Goal: Information Seeking & Learning: Learn about a topic

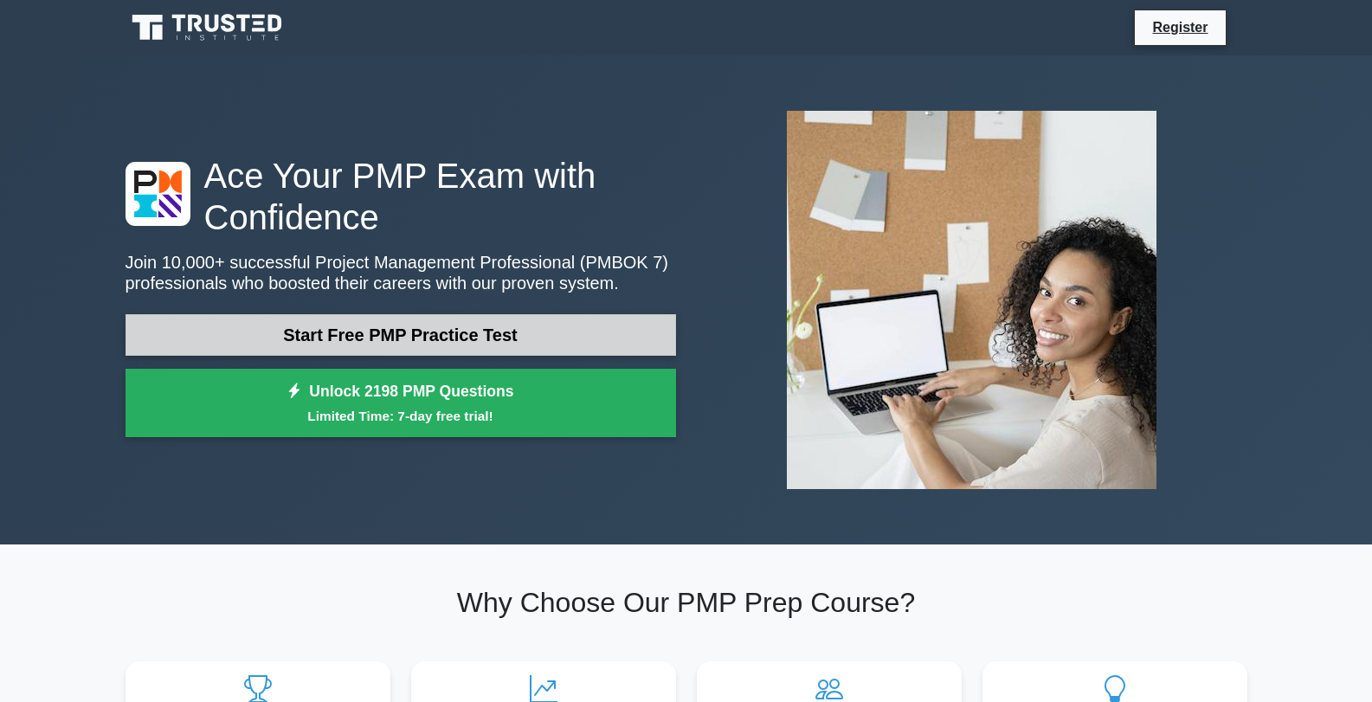
click at [417, 335] on link "Start Free PMP Practice Test" at bounding box center [401, 335] width 551 height 42
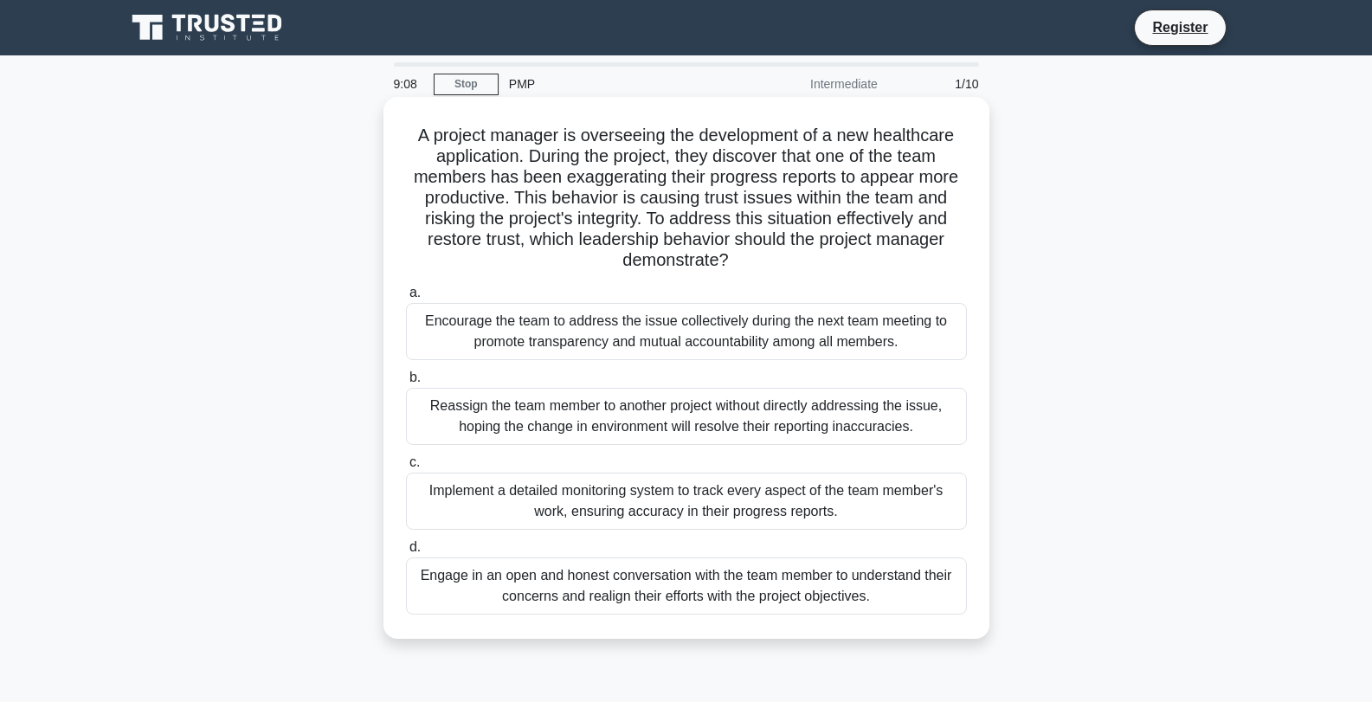
click at [601, 595] on div "Engage in an open and honest conversation with the team member to understand th…" at bounding box center [686, 586] width 561 height 57
click at [406, 553] on input "d. Engage in an open and honest conversation with the team member to understand…" at bounding box center [406, 547] width 0 height 11
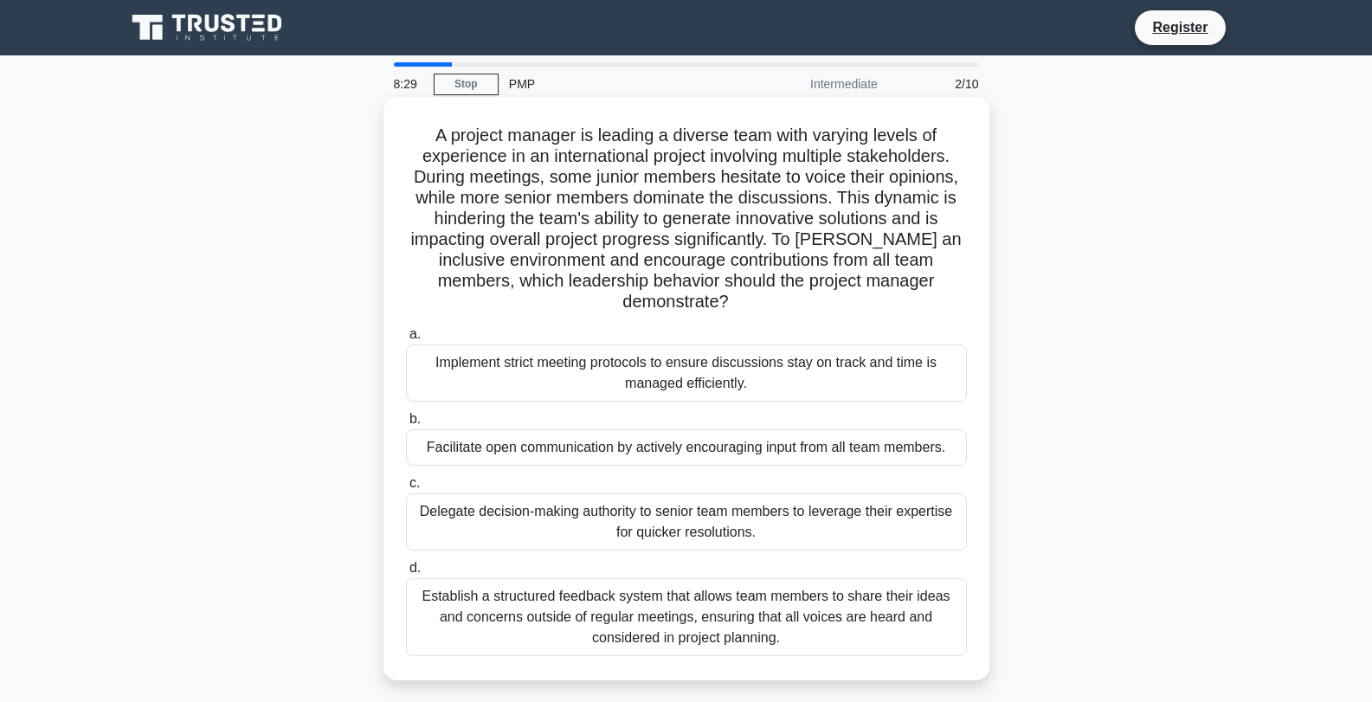
click at [597, 612] on div "Establish a structured feedback system that allows team members to share their …" at bounding box center [686, 617] width 561 height 78
click at [406, 574] on input "d. Establish a structured feedback system that allows team members to share the…" at bounding box center [406, 568] width 0 height 11
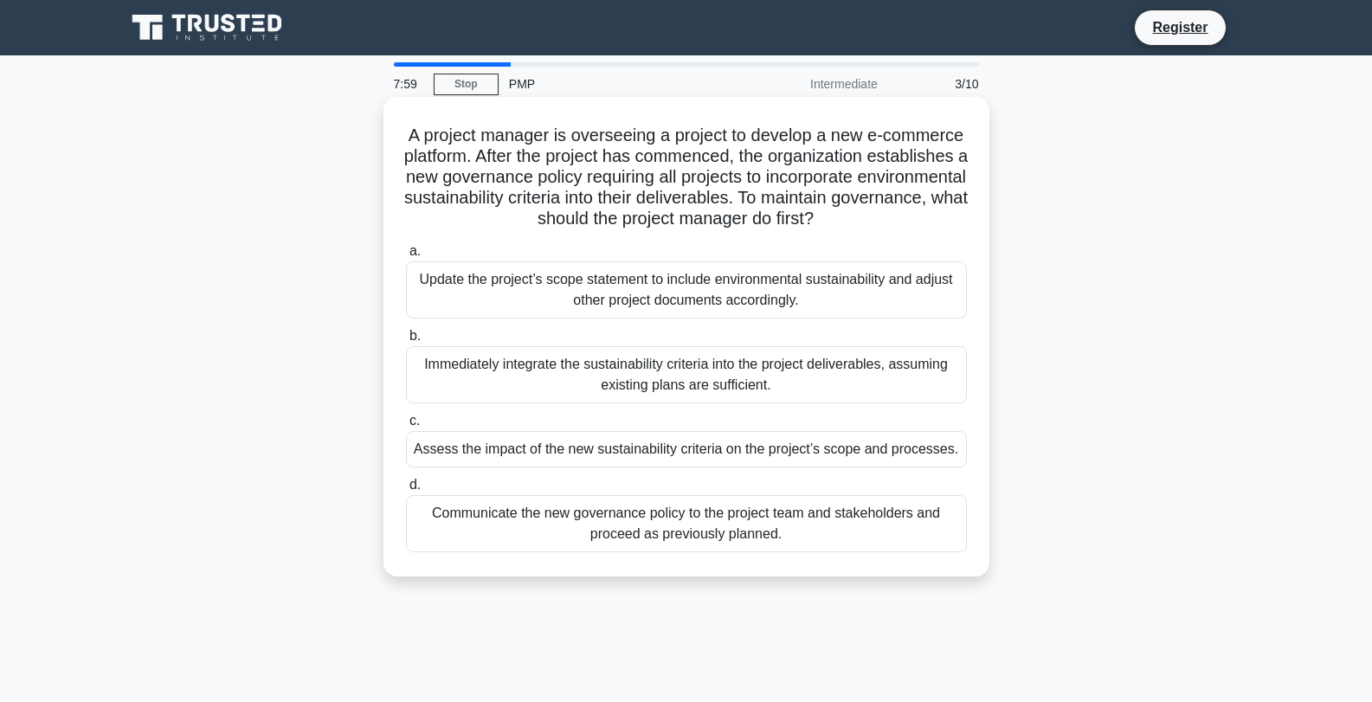
click at [699, 456] on div "Assess the impact of the new sustainability criteria on the project’s scope and…" at bounding box center [686, 449] width 561 height 36
click at [406, 427] on input "c. Assess the impact of the new sustainability criteria on the project’s scope …" at bounding box center [406, 421] width 0 height 11
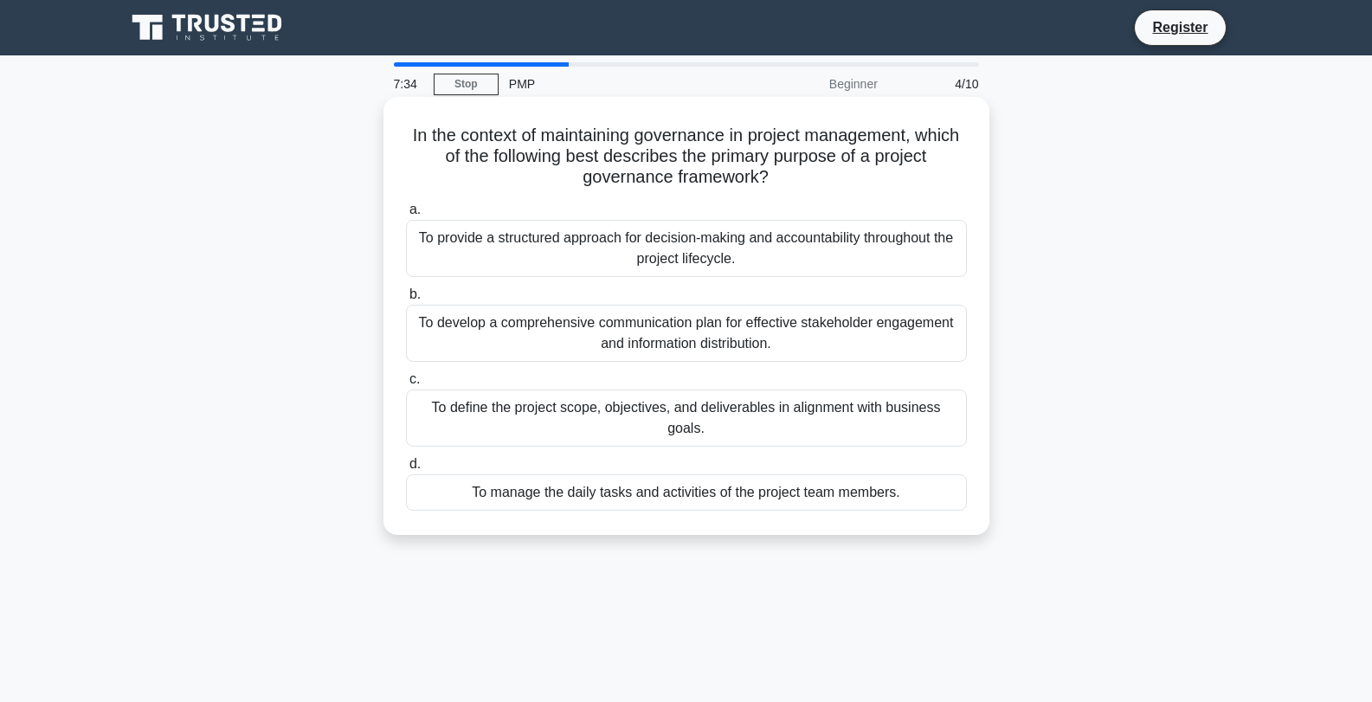
click at [714, 405] on div "To define the project scope, objectives, and deliverables in alignment with bus…" at bounding box center [686, 418] width 561 height 57
click at [406, 385] on input "c. To define the project scope, objectives, and deliverables in alignment with …" at bounding box center [406, 379] width 0 height 11
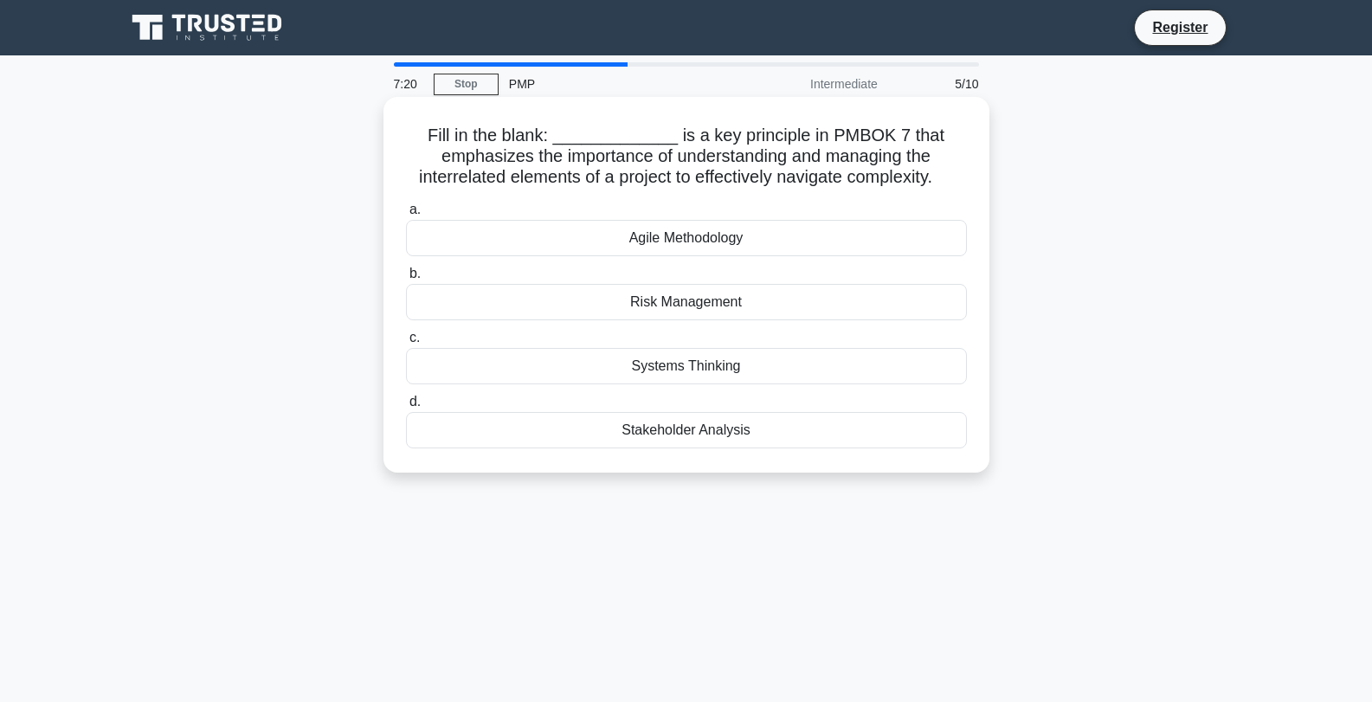
click at [707, 241] on div "Agile Methodology" at bounding box center [686, 238] width 561 height 36
click at [406, 216] on input "a. Agile Methodology" at bounding box center [406, 209] width 0 height 11
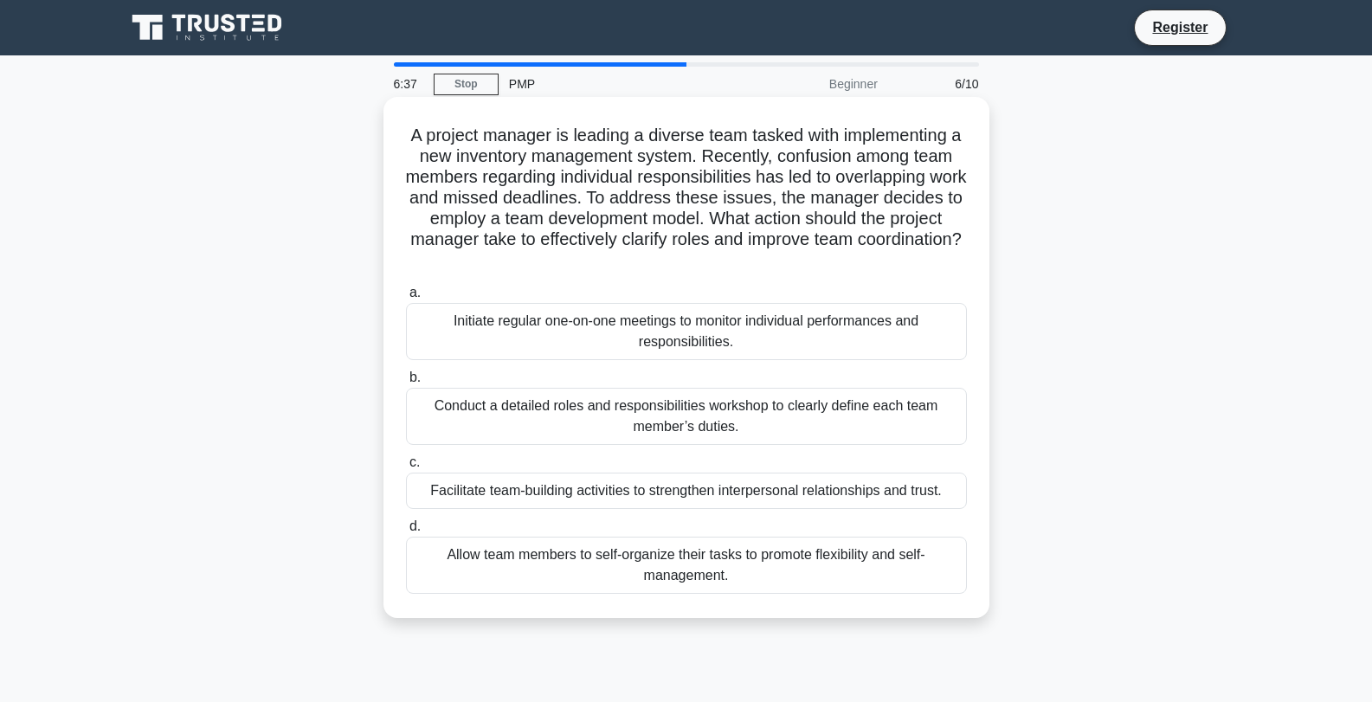
click at [674, 417] on div "Conduct a detailed roles and responsibilities workshop to clearly define each t…" at bounding box center [686, 416] width 561 height 57
click at [406, 384] on input "b. Conduct a detailed roles and responsibilities workshop to clearly define eac…" at bounding box center [406, 377] width 0 height 11
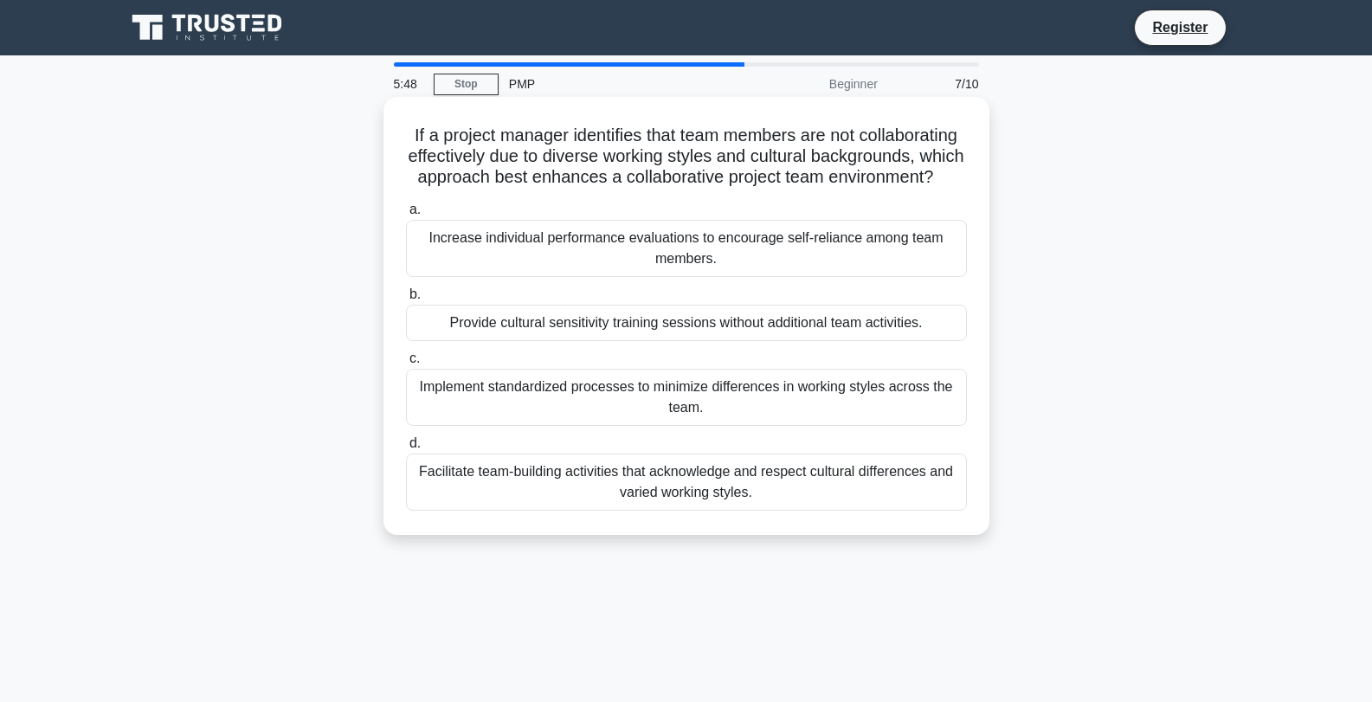
click at [655, 422] on div "Implement standardized processes to minimize differences in working styles acro…" at bounding box center [686, 397] width 561 height 57
click at [406, 365] on input "c. Implement standardized processes to minimize differences in working styles a…" at bounding box center [406, 358] width 0 height 11
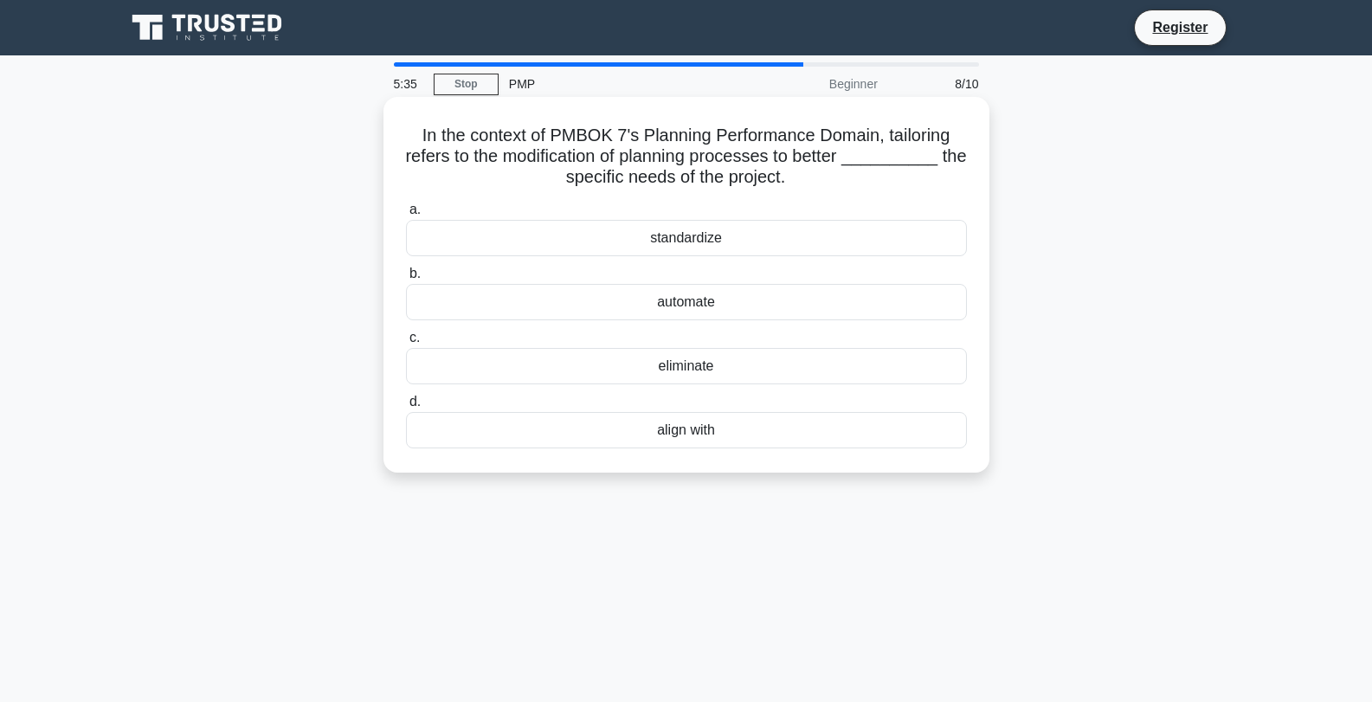
click at [671, 442] on div "align with" at bounding box center [686, 430] width 561 height 36
click at [406, 408] on input "d. align with" at bounding box center [406, 402] width 0 height 11
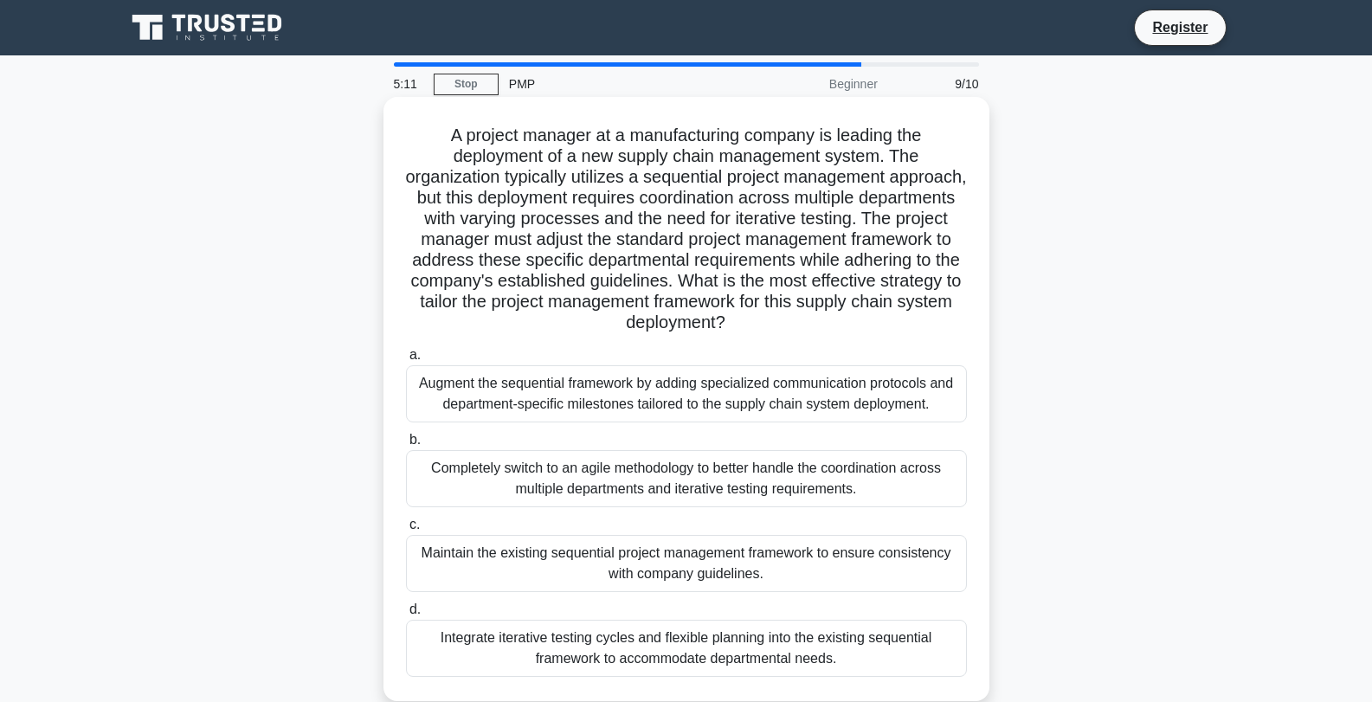
click at [636, 654] on div "Integrate iterative testing cycles and flexible planning into the existing sequ…" at bounding box center [686, 648] width 561 height 57
click at [406, 616] on input "d. Integrate iterative testing cycles and flexible planning into the existing s…" at bounding box center [406, 609] width 0 height 11
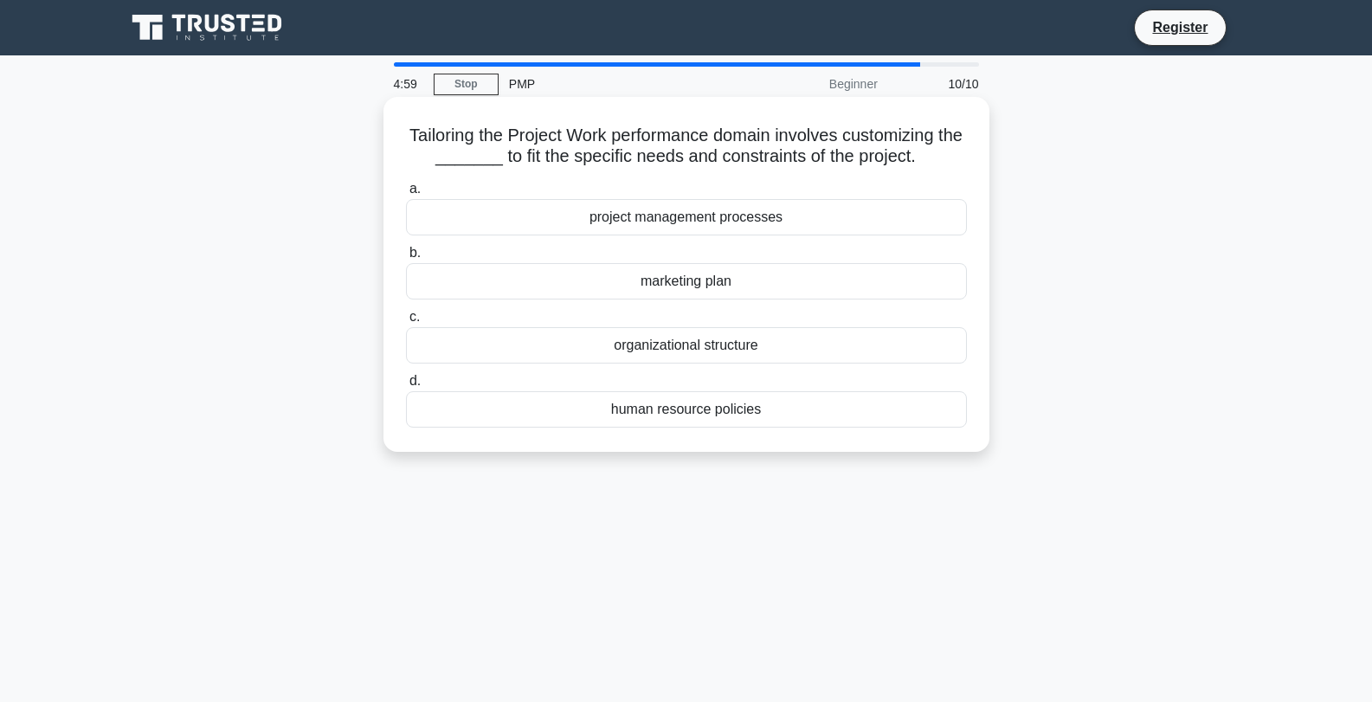
click at [636, 214] on div "project management processes" at bounding box center [686, 217] width 561 height 36
click at [406, 195] on input "a. project management processes" at bounding box center [406, 189] width 0 height 11
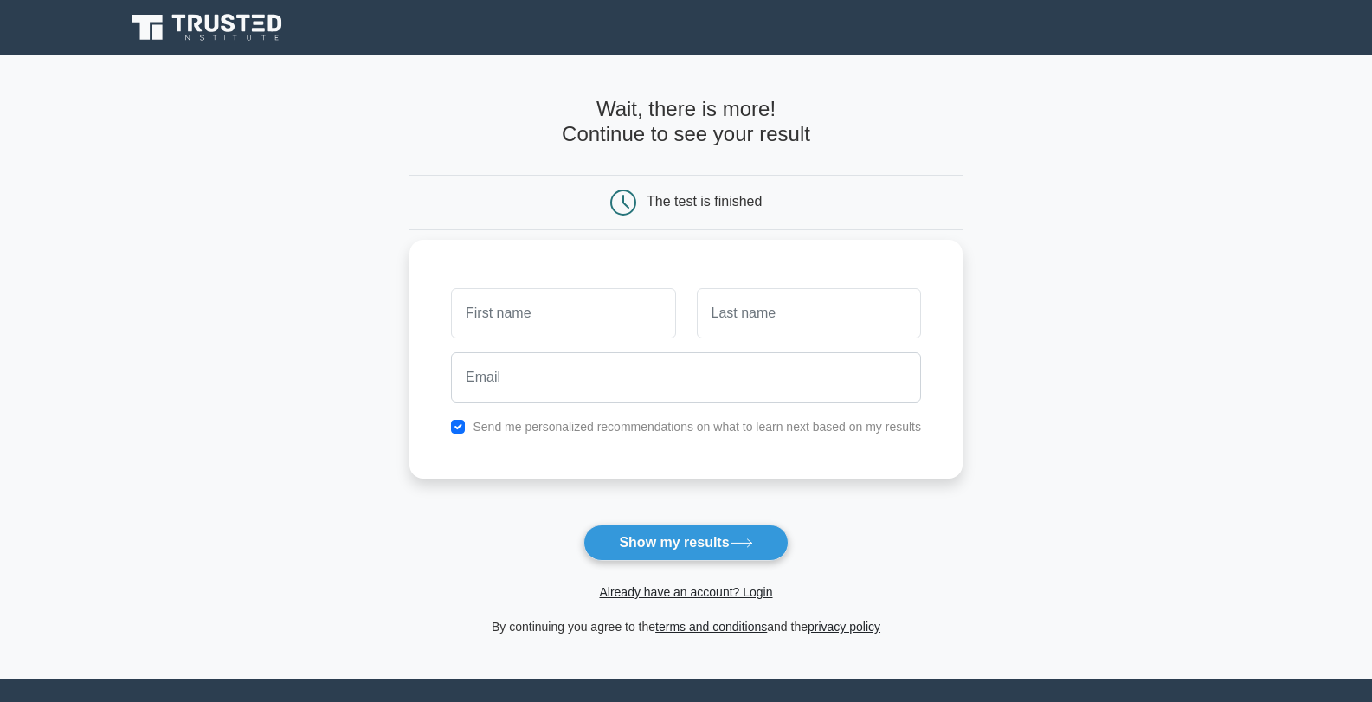
click at [587, 332] on input "text" at bounding box center [563, 313] width 224 height 50
drag, startPoint x: 587, startPoint y: 332, endPoint x: 692, endPoint y: 536, distance: 229.6
click at [692, 536] on form "Wait, there is more! Continue to see your result The test is finished and the" at bounding box center [686, 367] width 553 height 540
click at [692, 536] on button "Show my results" at bounding box center [686, 543] width 204 height 36
type input "oyin"
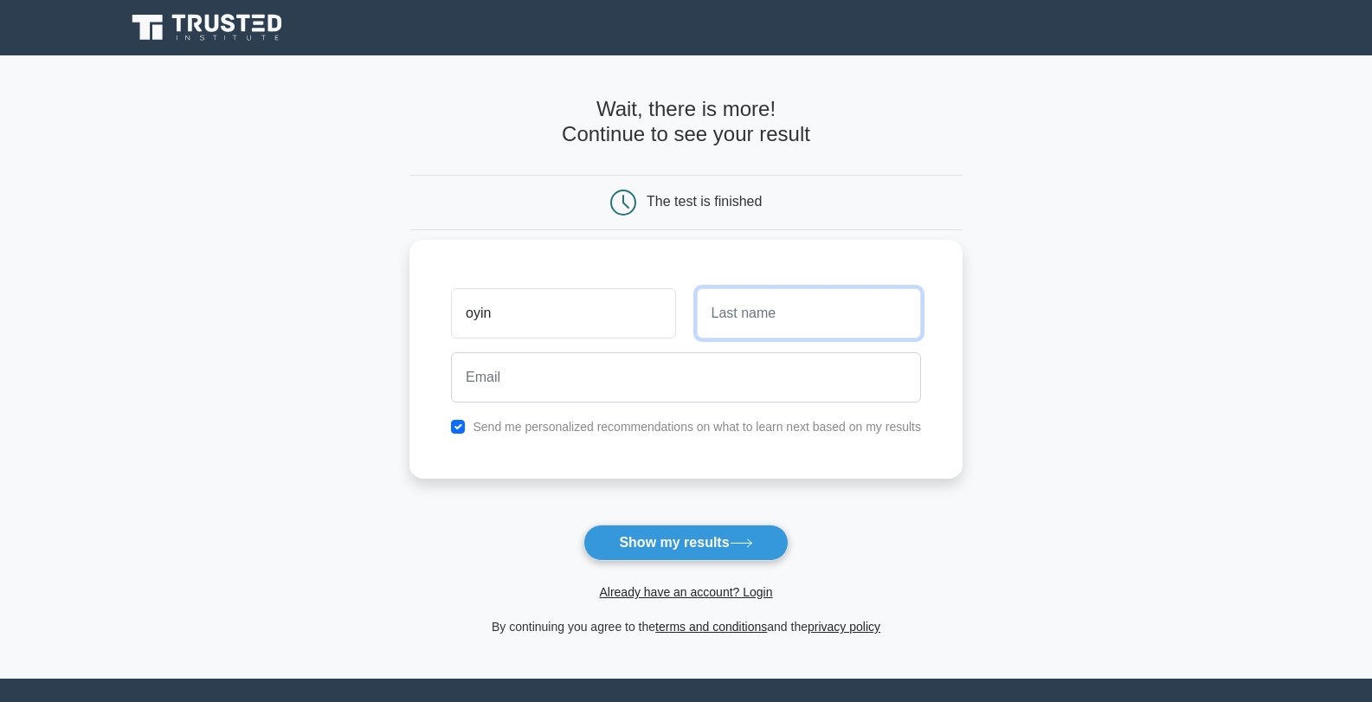
click at [765, 306] on input "text" at bounding box center [809, 313] width 224 height 50
type input "odus"
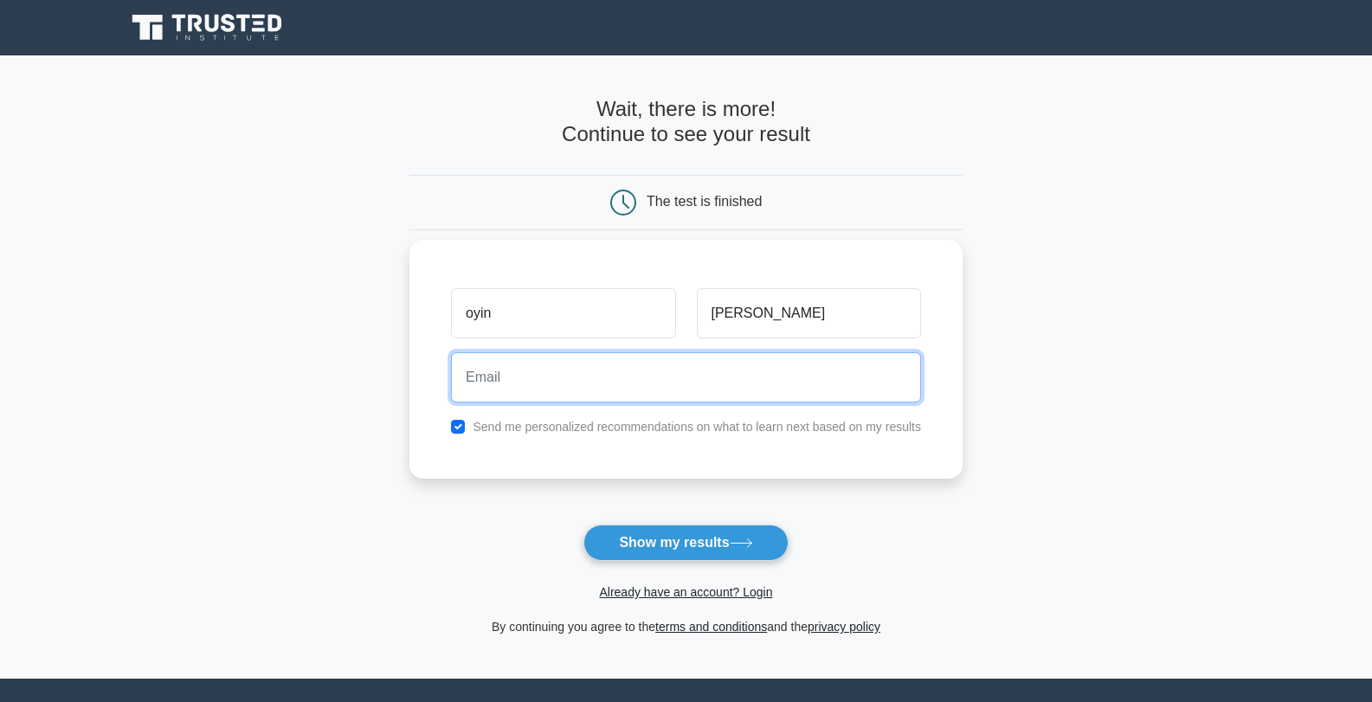
click at [697, 377] on input "email" at bounding box center [686, 377] width 470 height 50
type input "oyinkan.odufuwa@gmail.com"
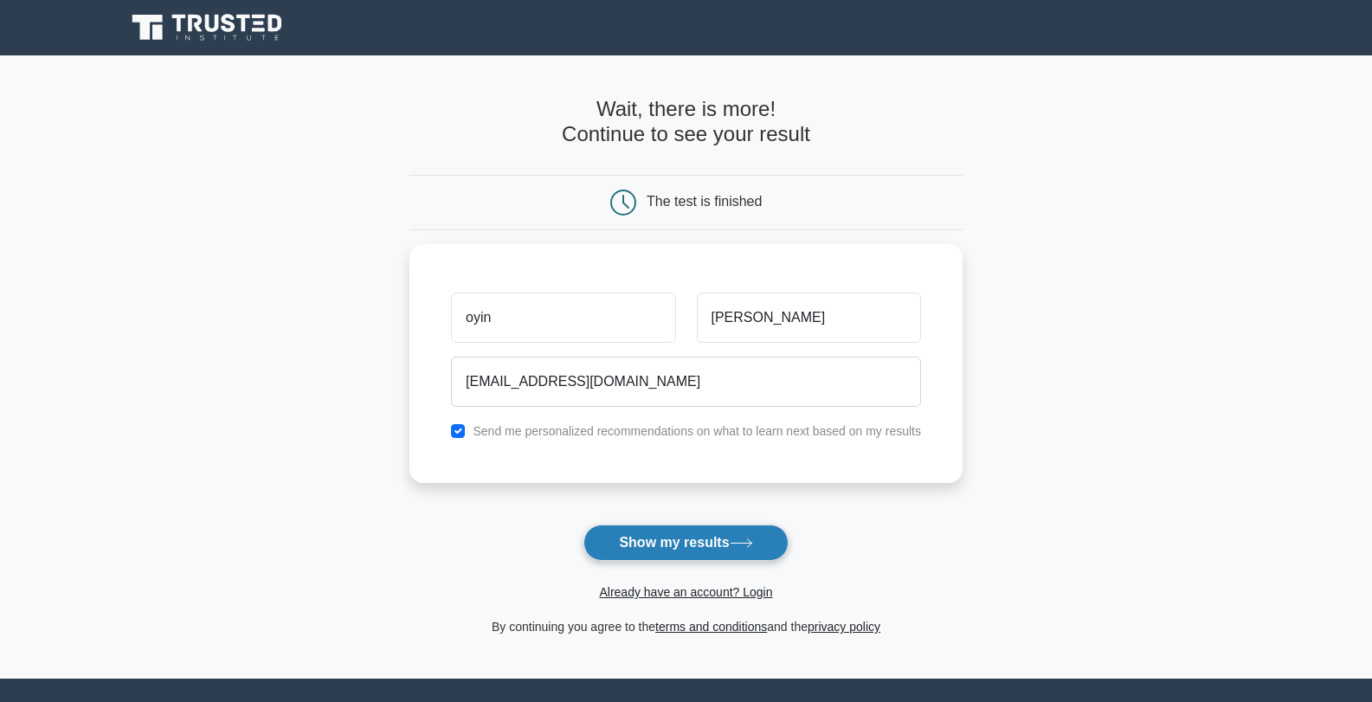
click at [751, 540] on icon at bounding box center [741, 544] width 23 height 10
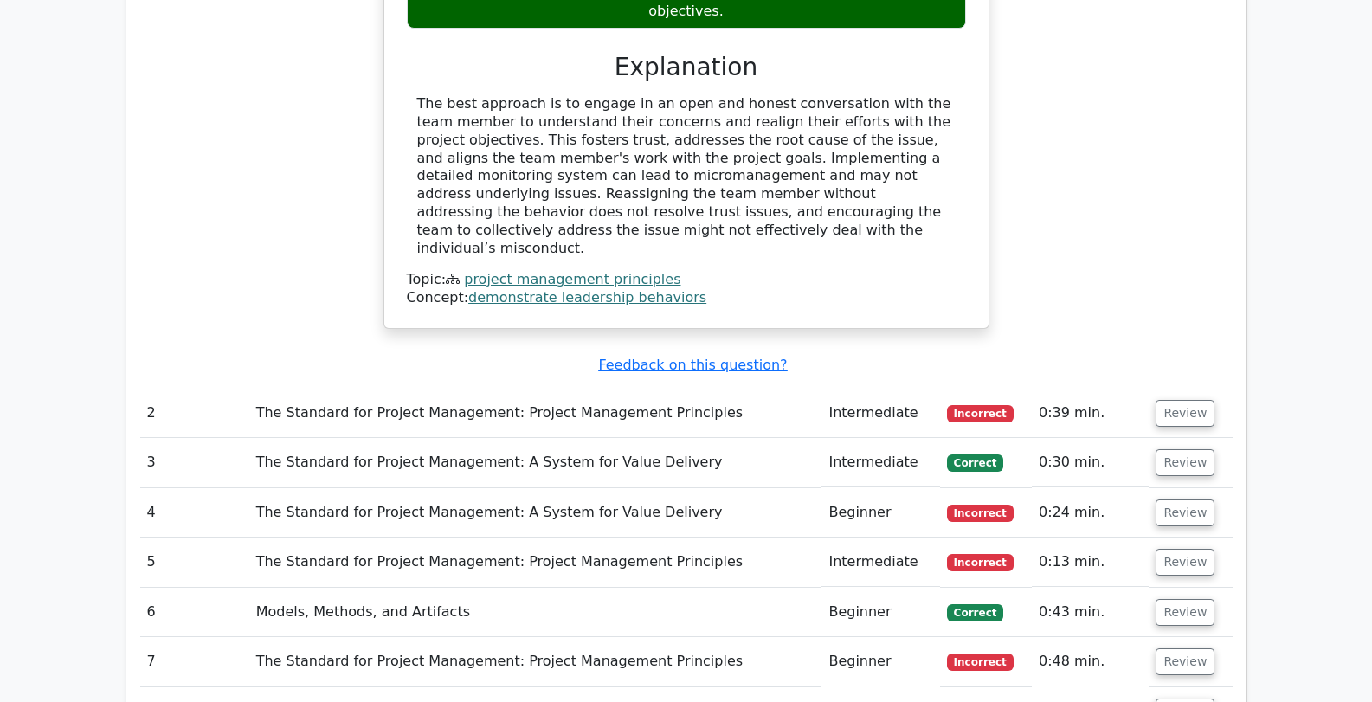
scroll to position [1909, 0]
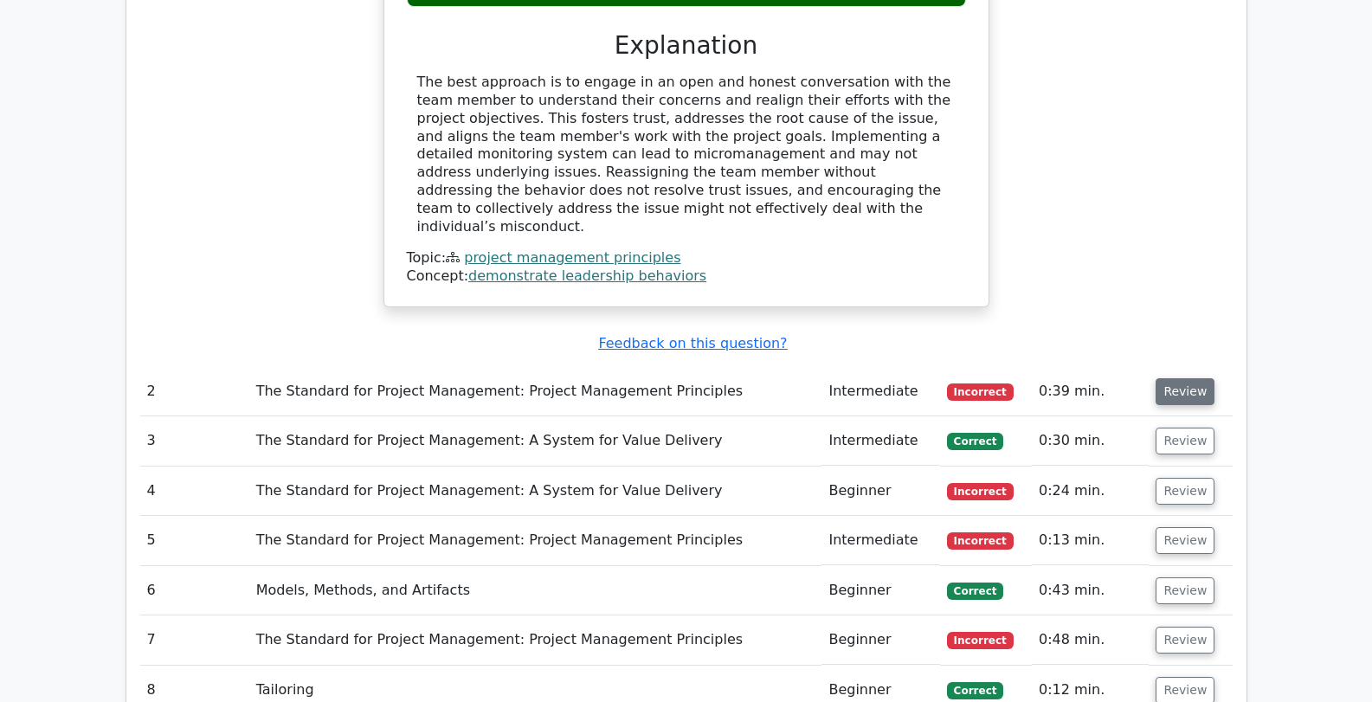
click at [1191, 378] on button "Review" at bounding box center [1185, 391] width 59 height 27
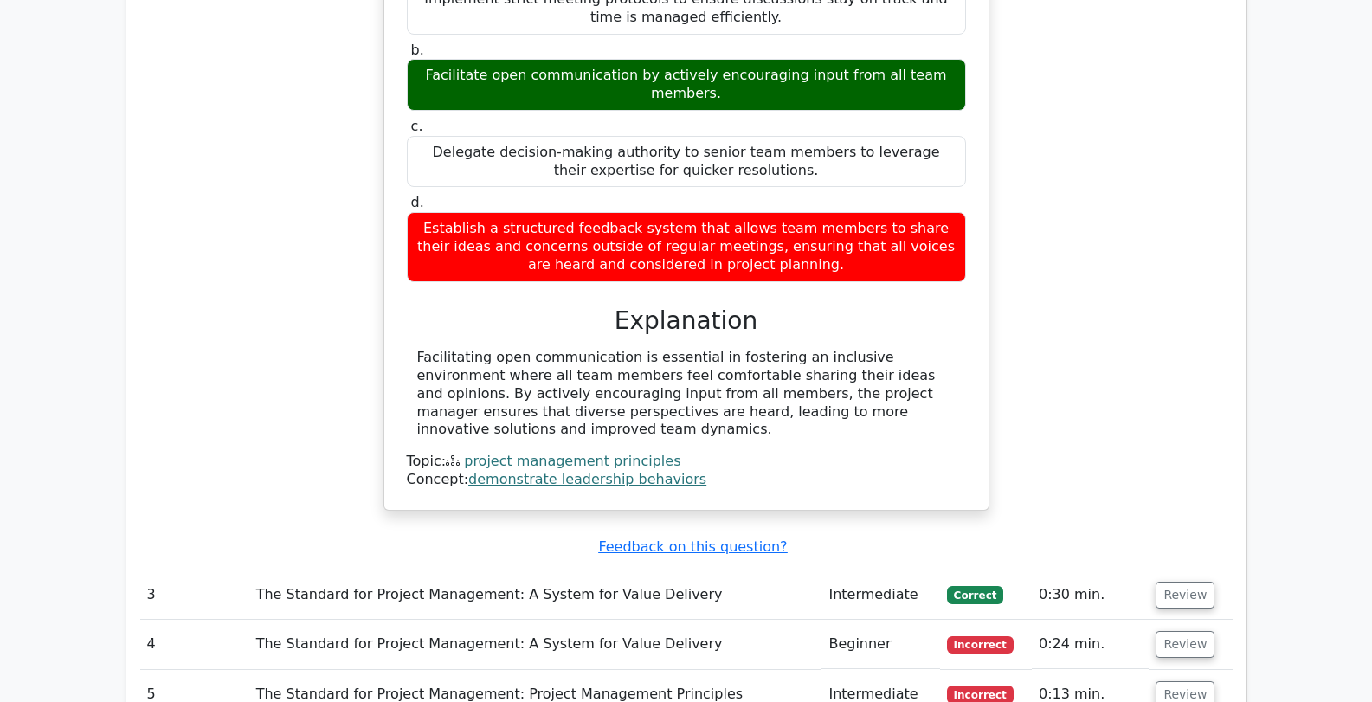
scroll to position [2618, 0]
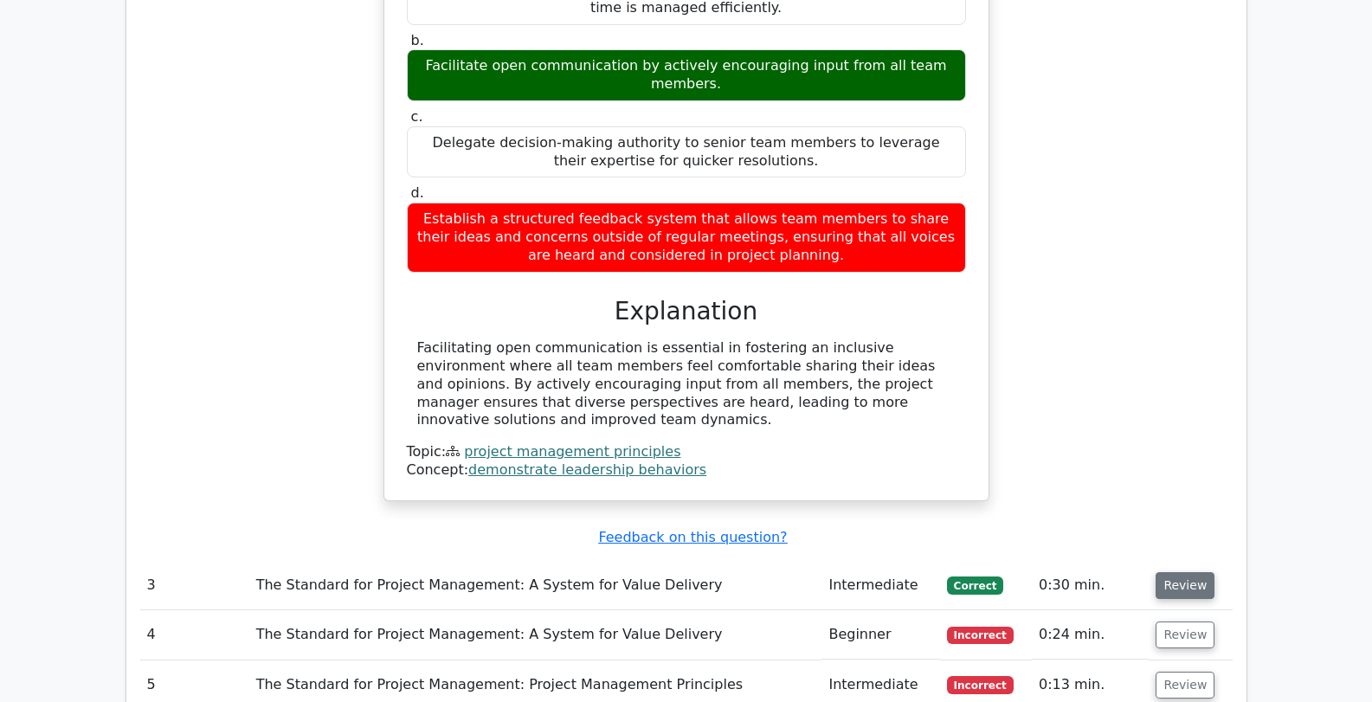
click at [1166, 572] on button "Review" at bounding box center [1185, 585] width 59 height 27
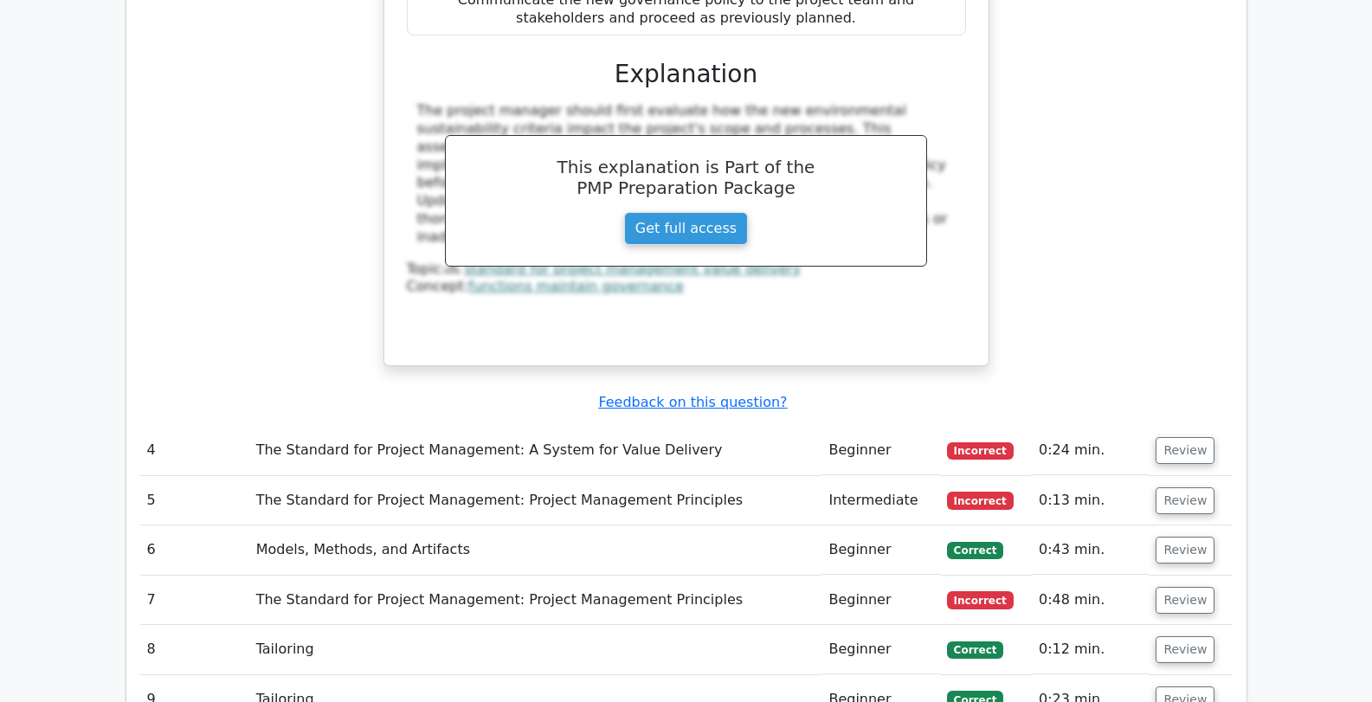
scroll to position [3666, 0]
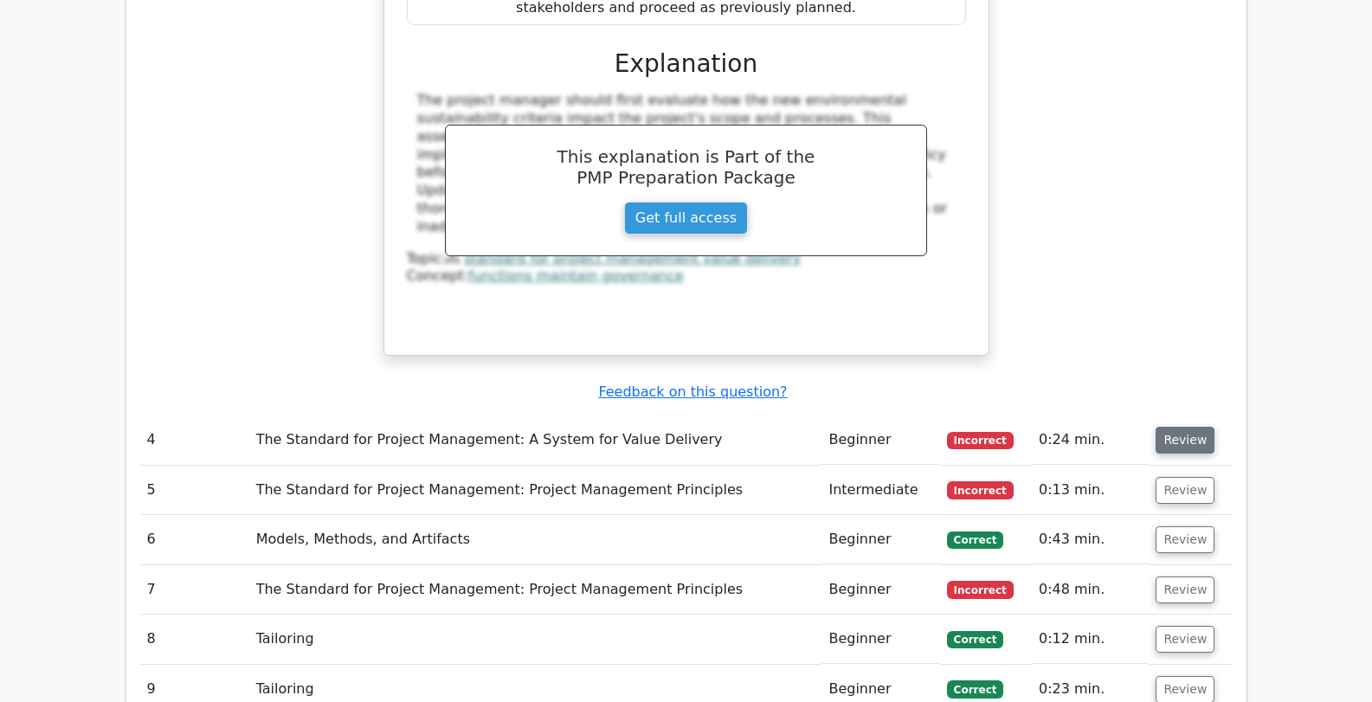
click at [1181, 427] on button "Review" at bounding box center [1185, 440] width 59 height 27
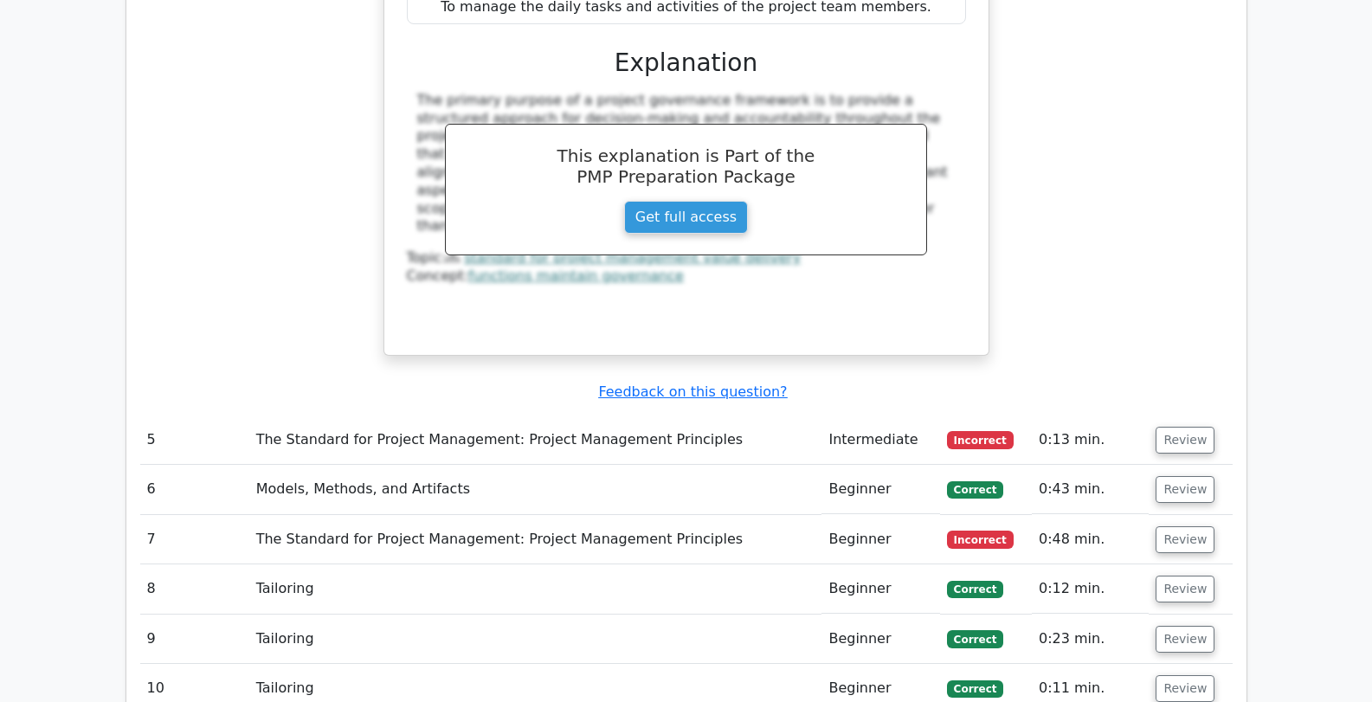
scroll to position [4562, 0]
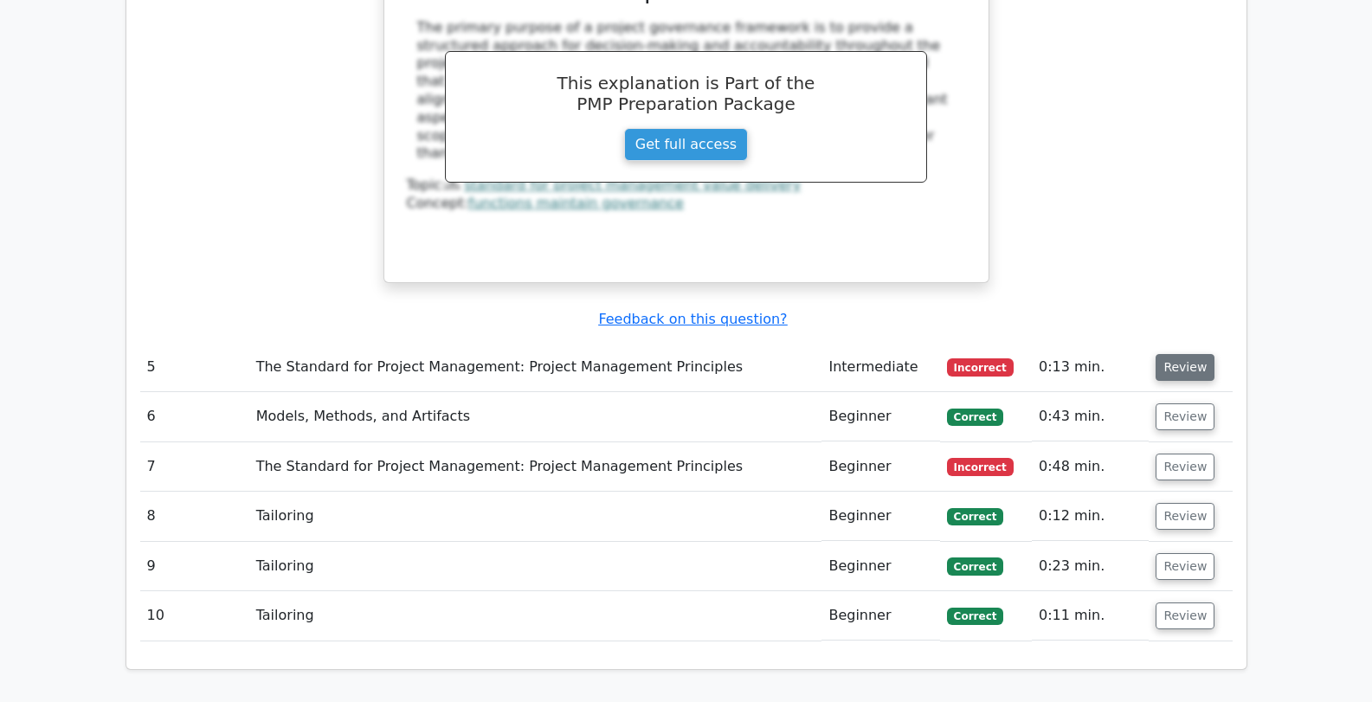
click at [1179, 354] on button "Review" at bounding box center [1185, 367] width 59 height 27
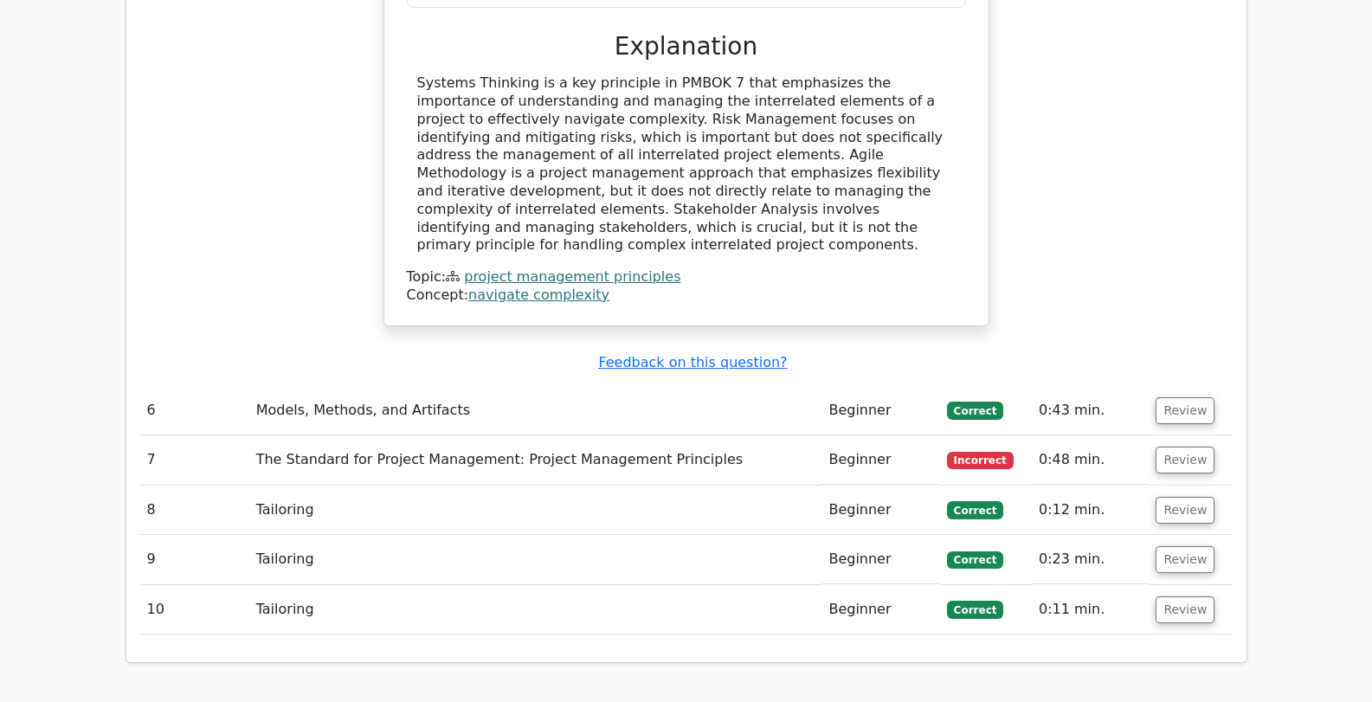
scroll to position [5318, 0]
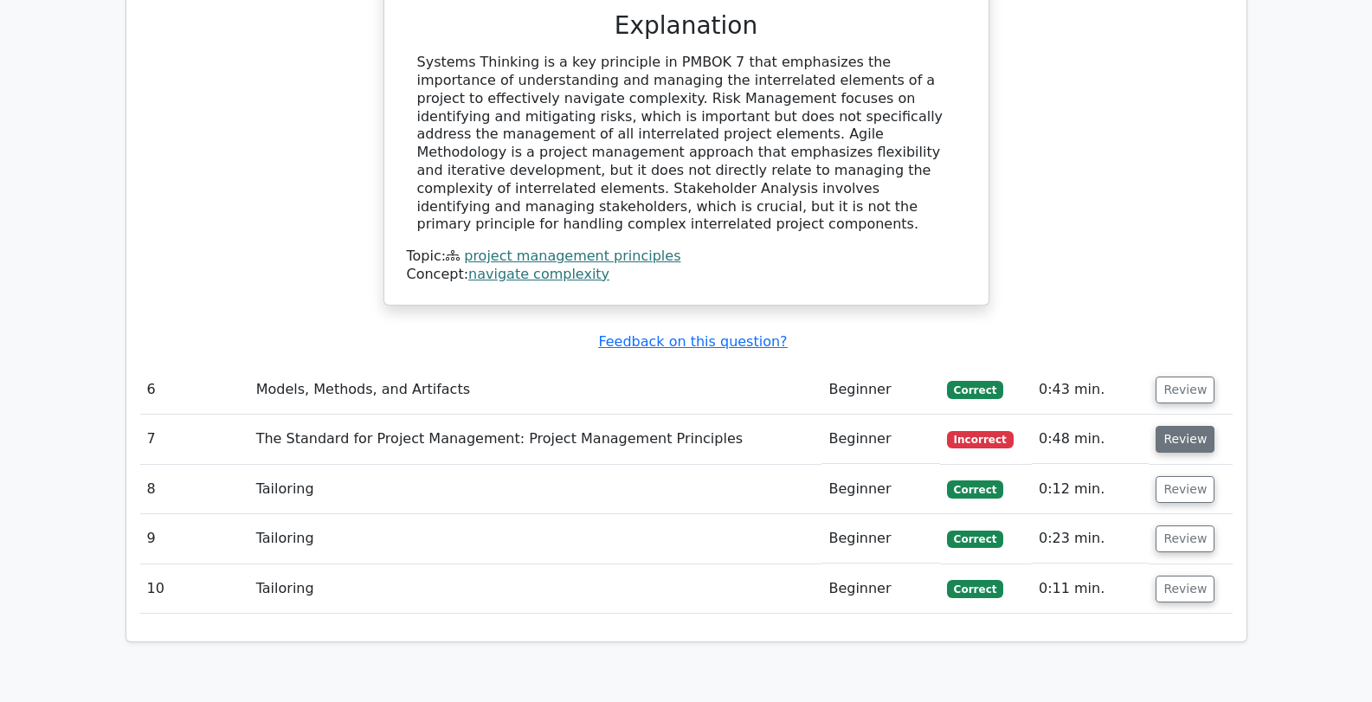
click at [1185, 426] on button "Review" at bounding box center [1185, 439] width 59 height 27
